Goal: Task Accomplishment & Management: Use online tool/utility

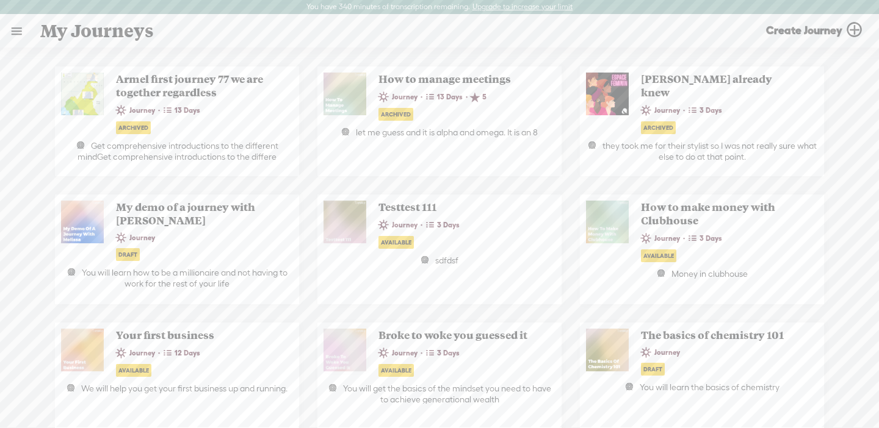
click at [10, 37] on link at bounding box center [17, 31] width 32 height 32
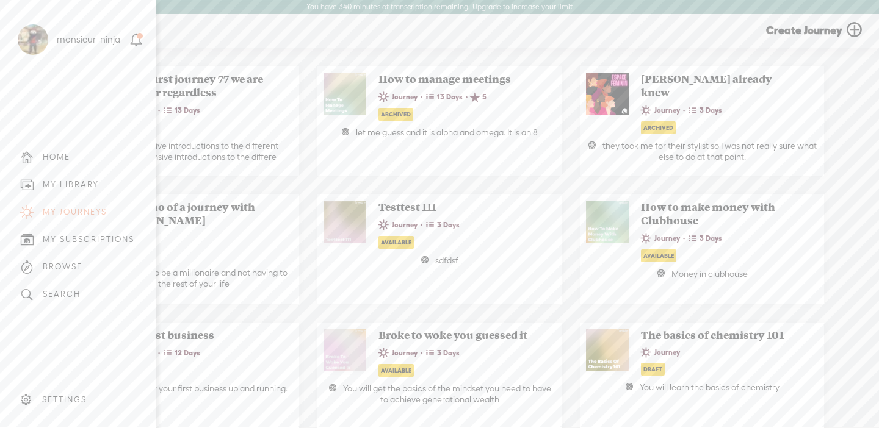
click at [59, 191] on div "MY LIBRARY" at bounding box center [78, 184] width 138 height 27
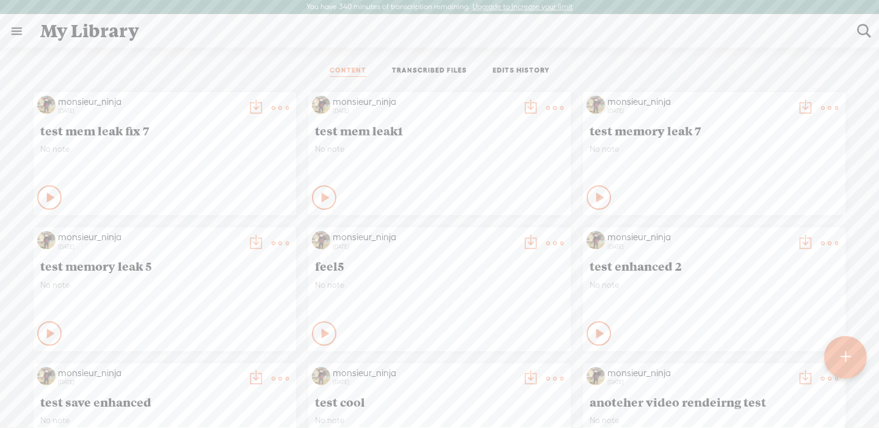
click at [418, 68] on link "TRANSCRIBED FILES" at bounding box center [429, 71] width 75 height 11
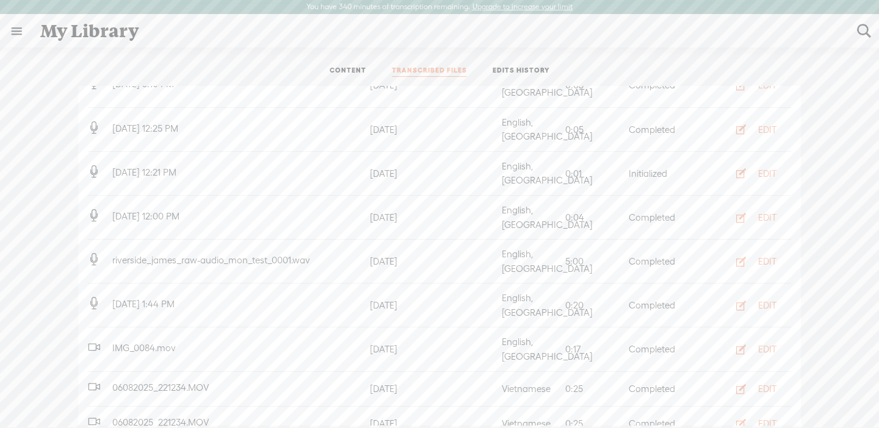
scroll to position [495, 0]
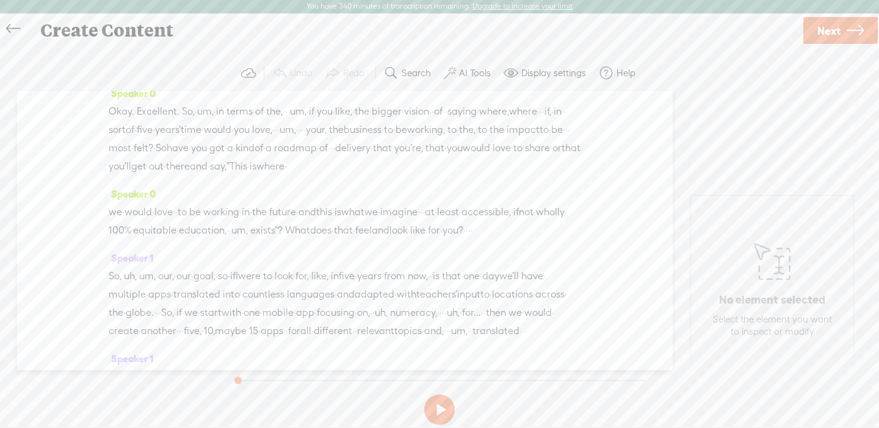
scroll to position [1126, 0]
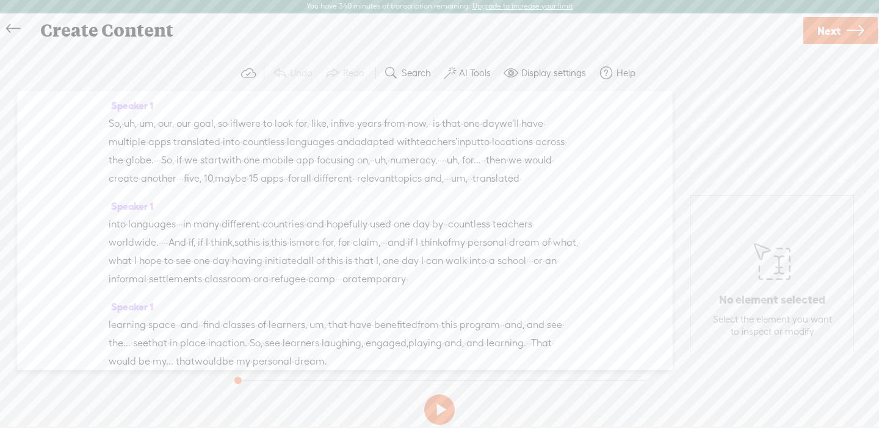
click at [470, 69] on label "AI Tools" at bounding box center [475, 73] width 32 height 12
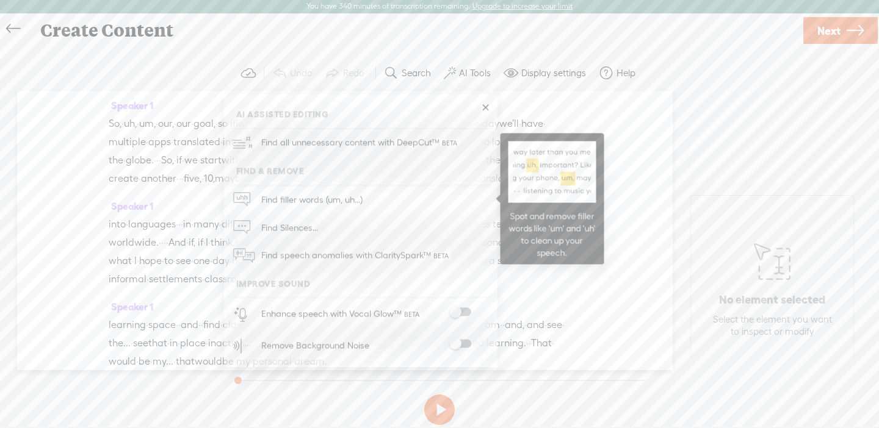
click at [411, 195] on link "Find filler words (um, uh...)" at bounding box center [360, 199] width 261 height 28
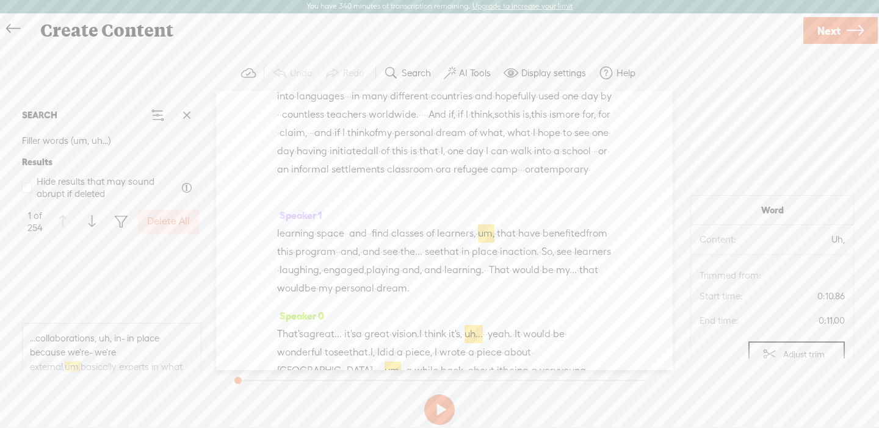
scroll to position [568, 0]
click at [115, 312] on span "...let me just put the recorder on, and then, uh, I've got one recorder, but I …" at bounding box center [112, 319] width 164 height 43
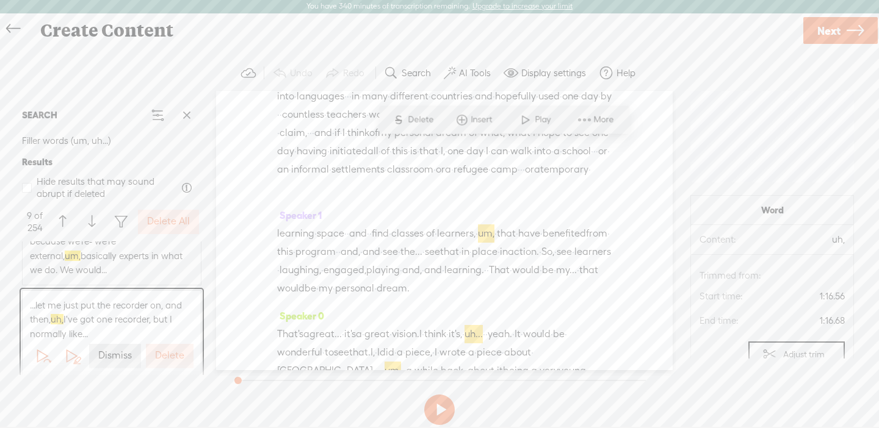
scroll to position [1055, 0]
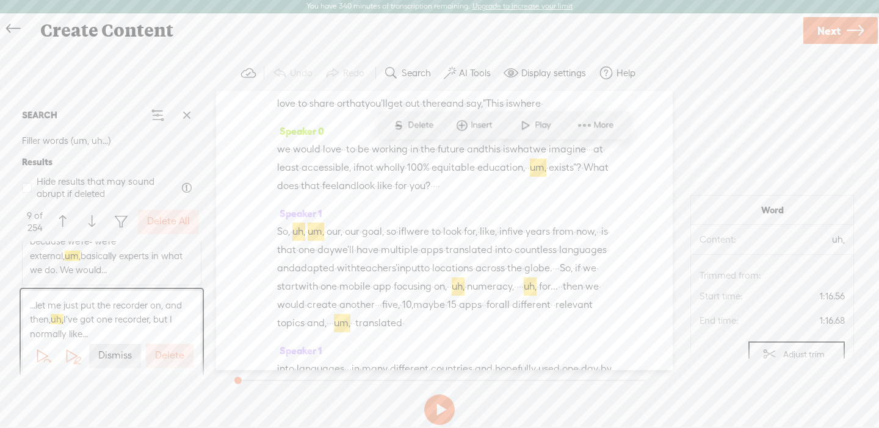
click at [112, 258] on span "...collaborations, uh, in- in place because we're- we're external, um, basicall…" at bounding box center [112, 248] width 164 height 57
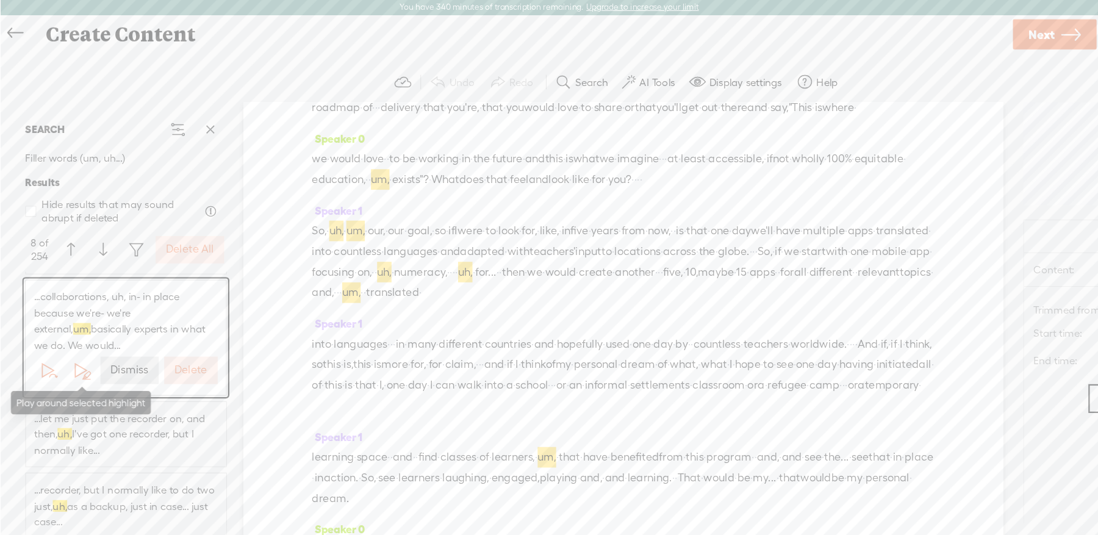
scroll to position [988, 0]
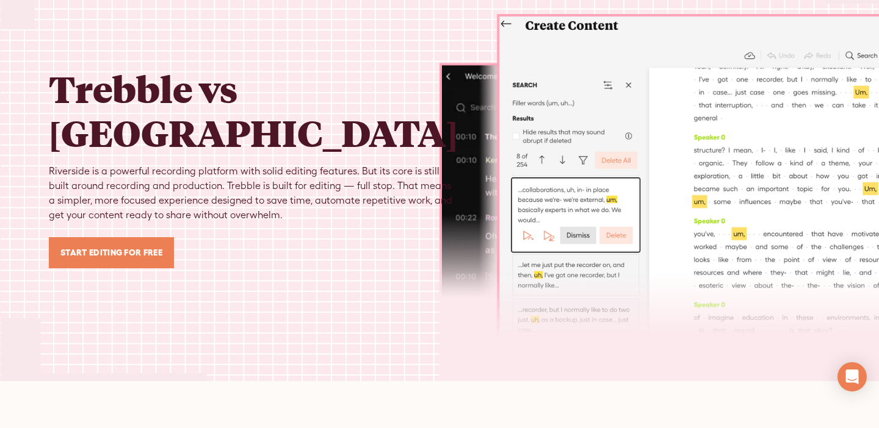
scroll to position [48, 0]
